Goal: Navigation & Orientation: Find specific page/section

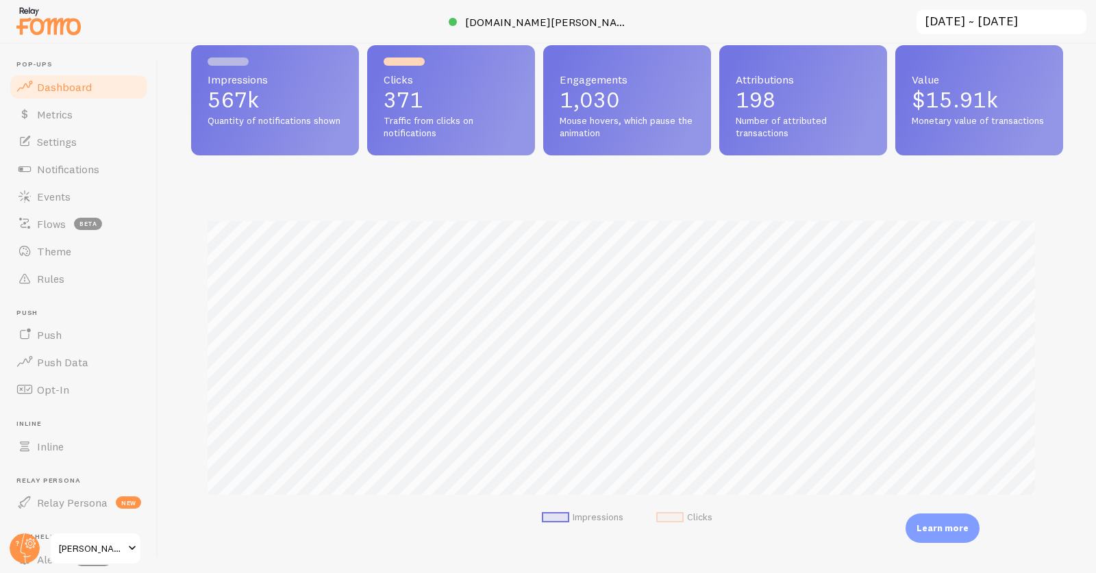
scroll to position [254, 0]
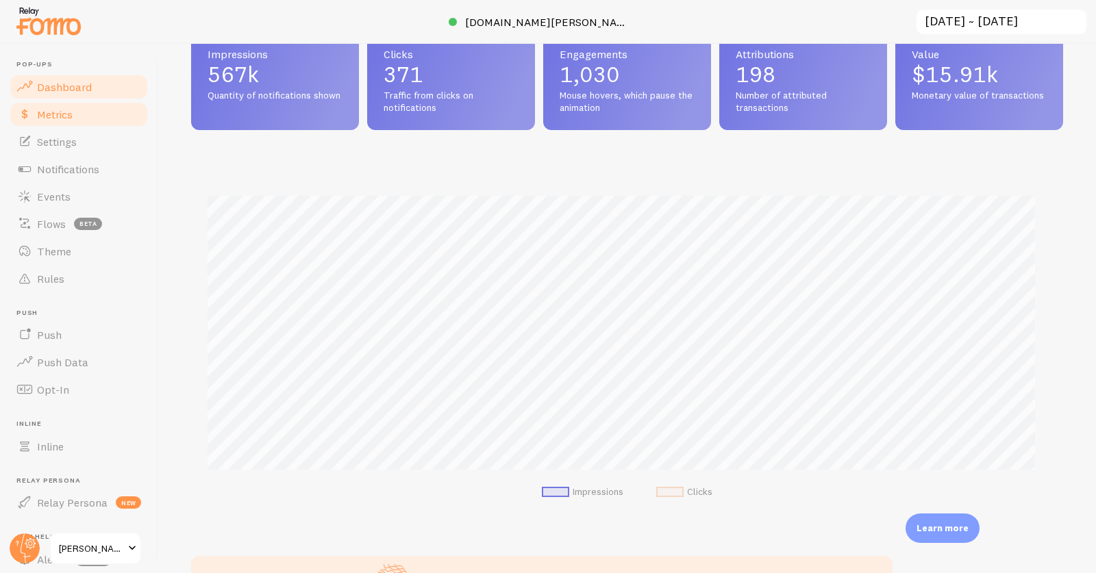
click at [58, 114] on span "Metrics" at bounding box center [55, 115] width 36 height 14
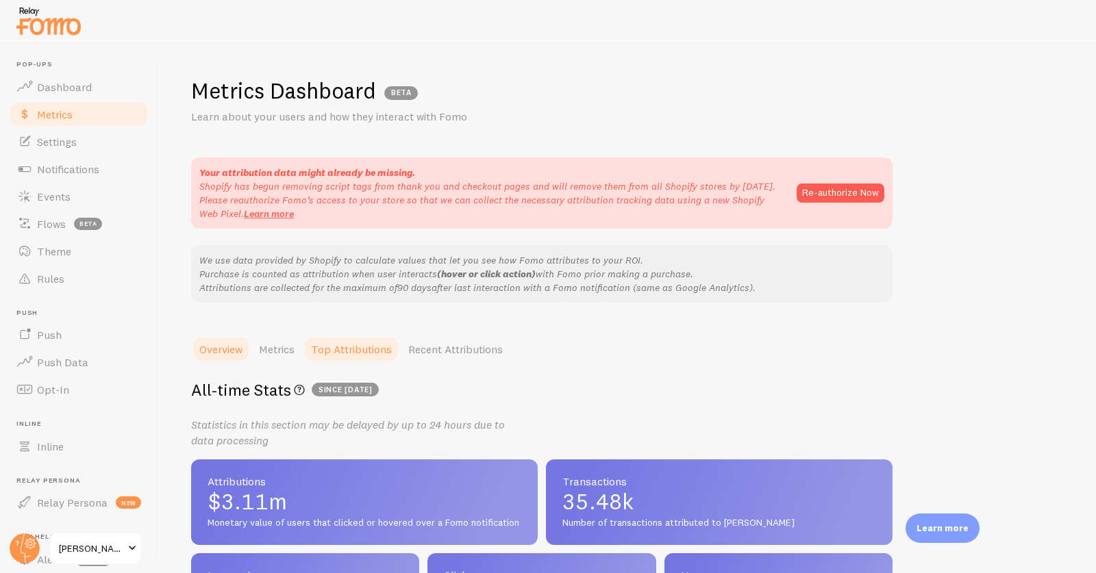
drag, startPoint x: 370, startPoint y: 349, endPoint x: 392, endPoint y: 344, distance: 22.6
click at [370, 349] on link "Top Attributions" at bounding box center [351, 349] width 97 height 27
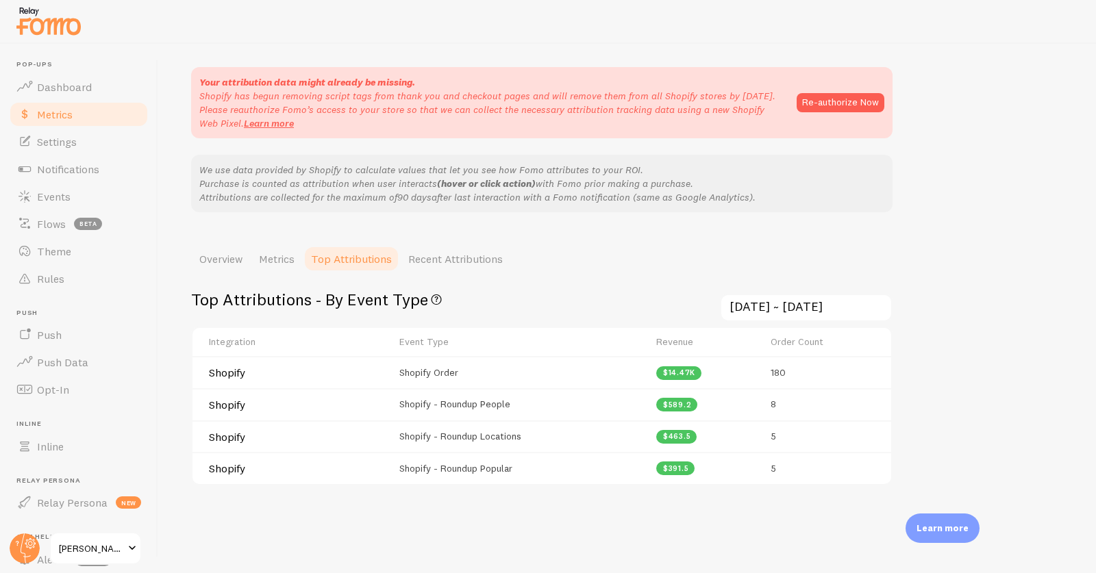
scroll to position [112, 0]
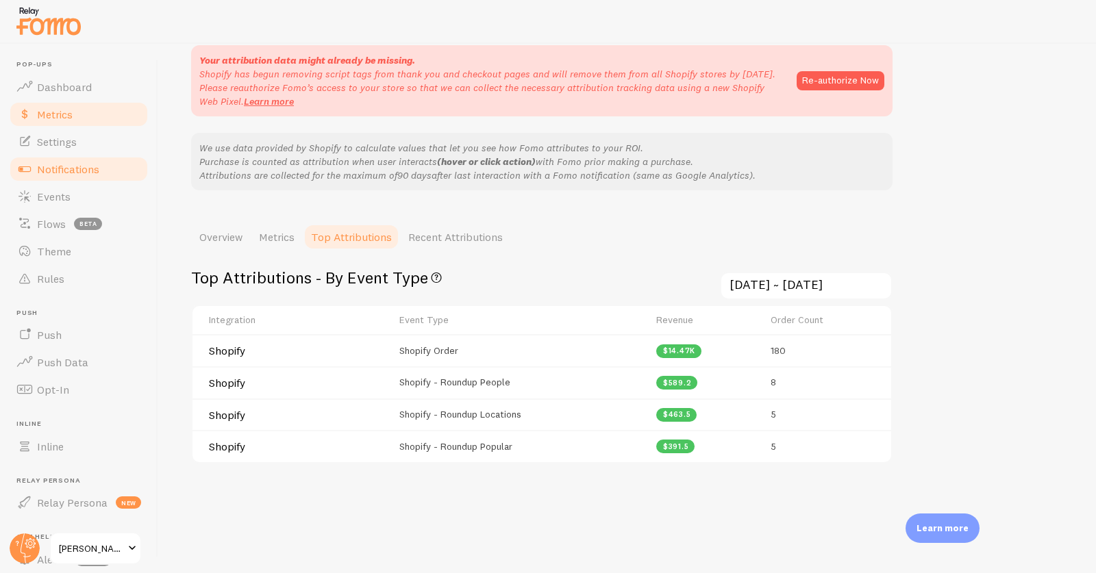
click at [66, 171] on span "Notifications" at bounding box center [68, 169] width 62 height 14
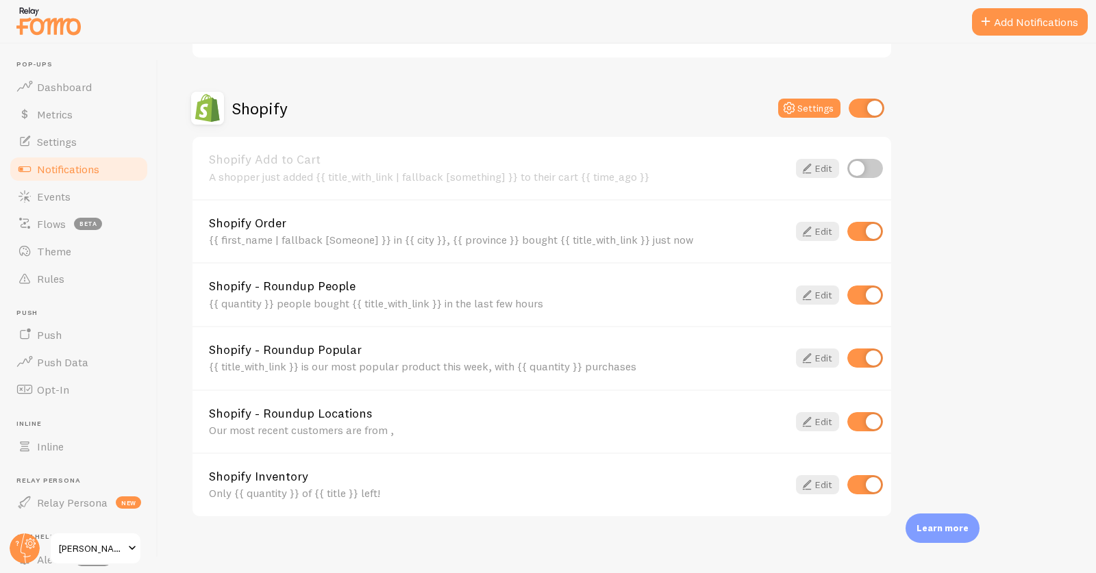
scroll to position [584, 0]
click at [73, 450] on link "Inline" at bounding box center [78, 446] width 141 height 27
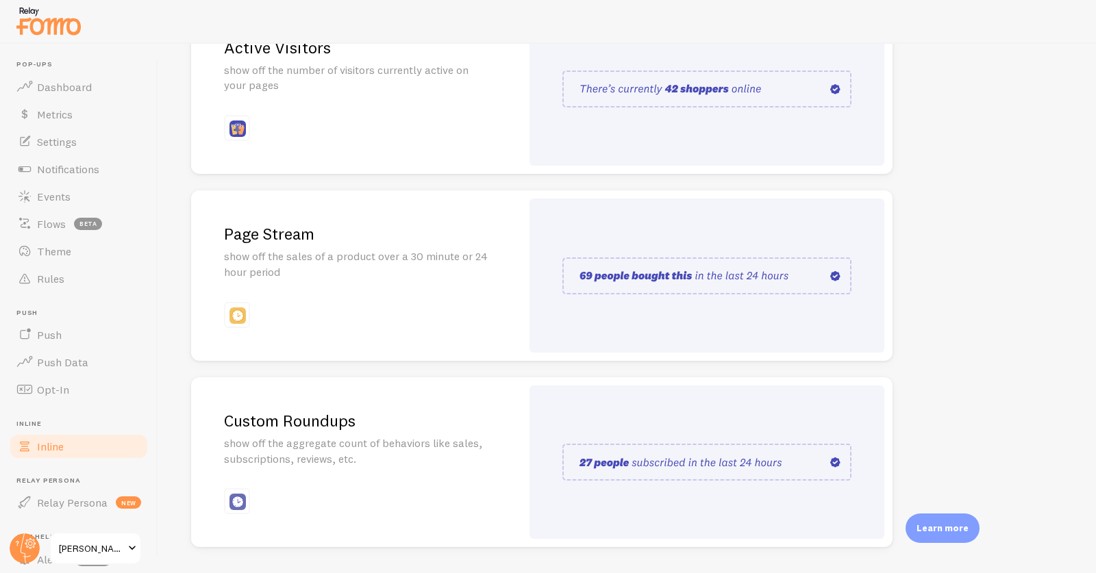
scroll to position [212, 0]
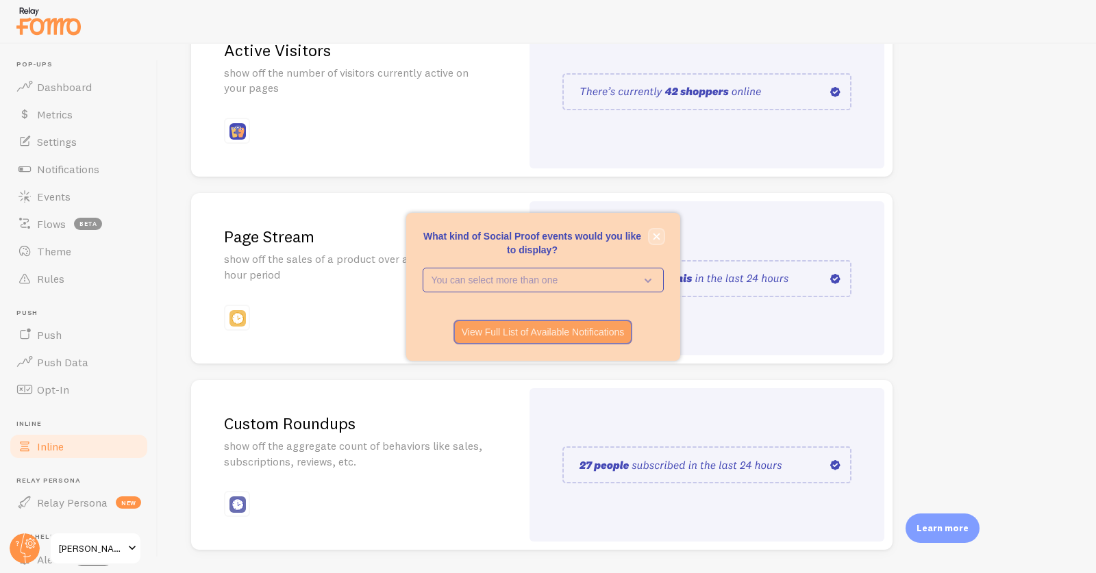
click at [656, 234] on icon "close," at bounding box center [657, 237] width 8 height 8
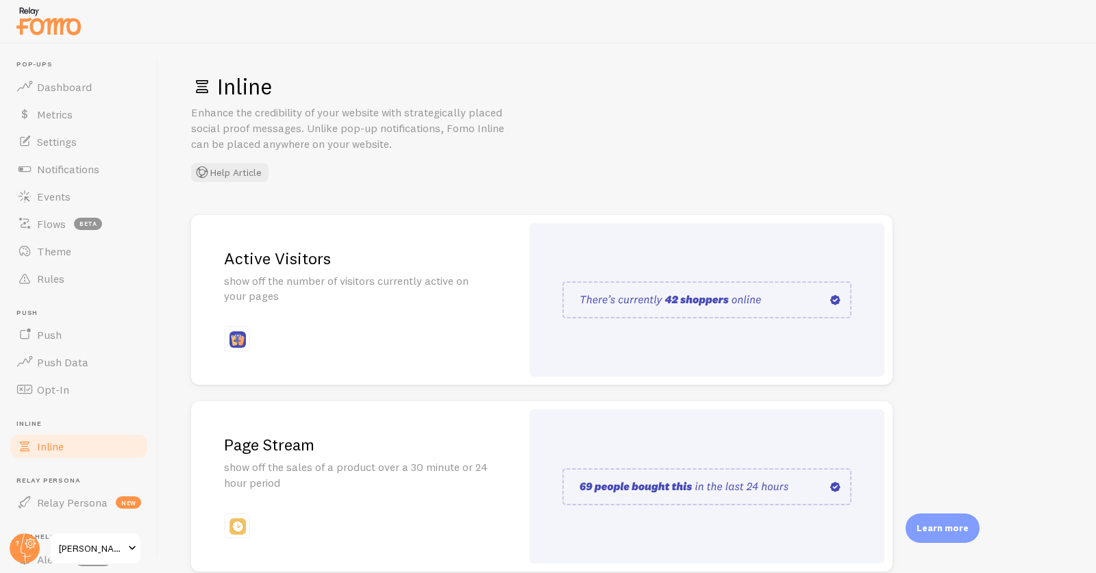
scroll to position [0, 0]
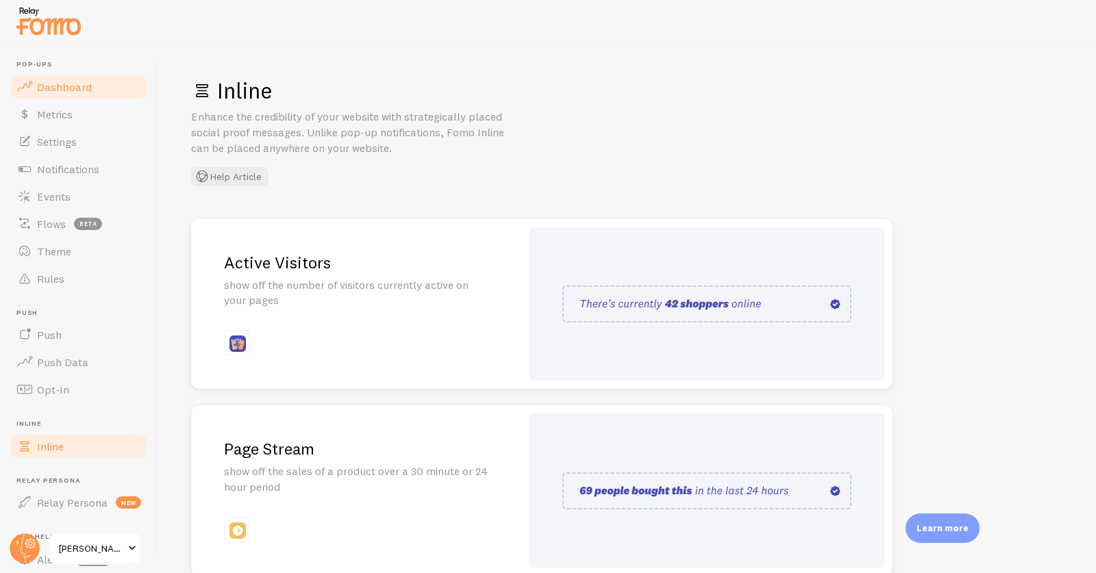
click at [65, 88] on span "Dashboard" at bounding box center [64, 87] width 55 height 14
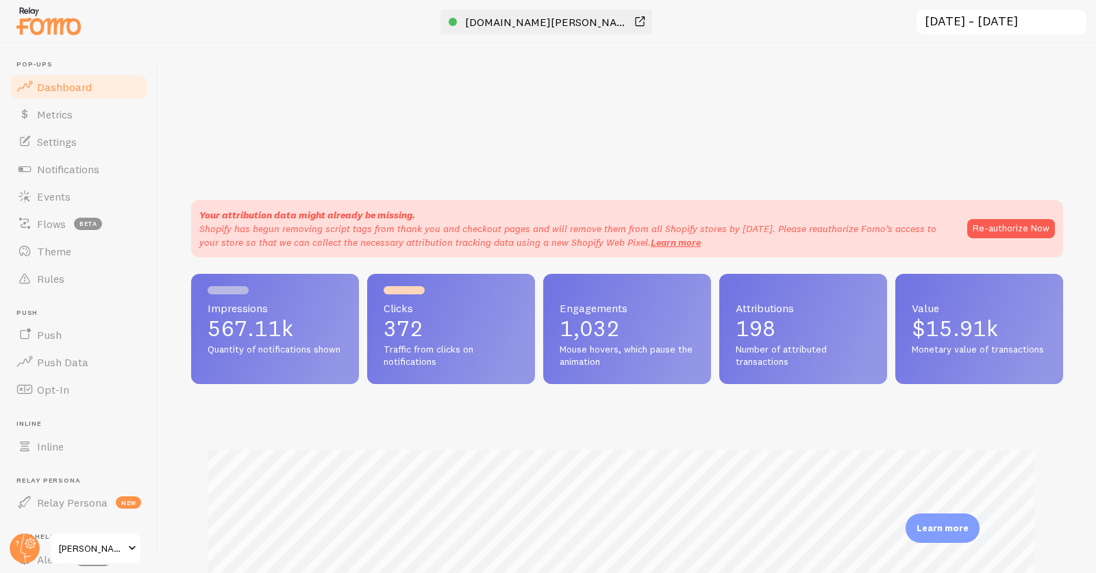
scroll to position [360, 860]
click at [543, 18] on span "[DOMAIN_NAME][PERSON_NAME]" at bounding box center [547, 22] width 164 height 14
